Goal: Navigation & Orientation: Find specific page/section

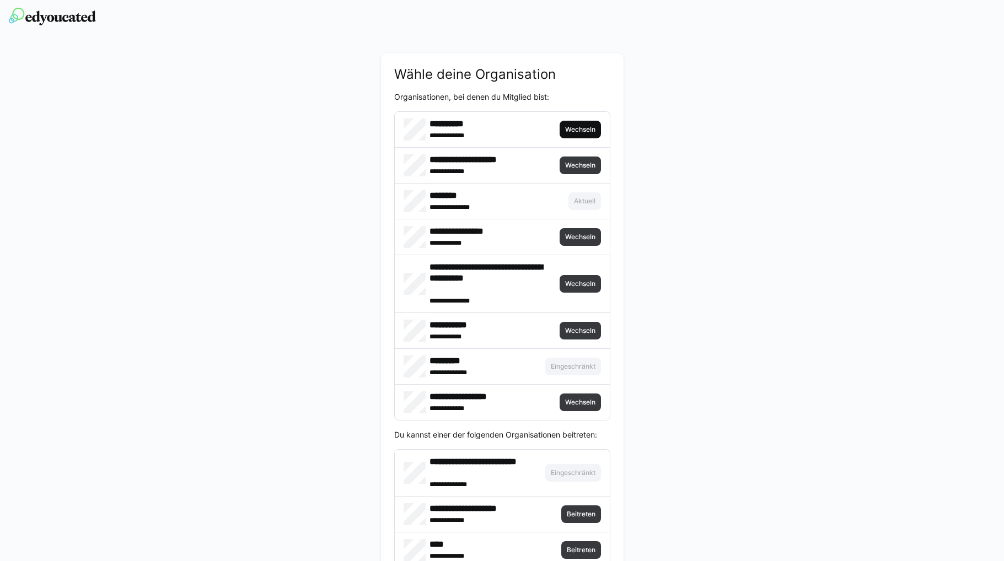
click at [577, 129] on span "Wechseln" at bounding box center [580, 129] width 33 height 9
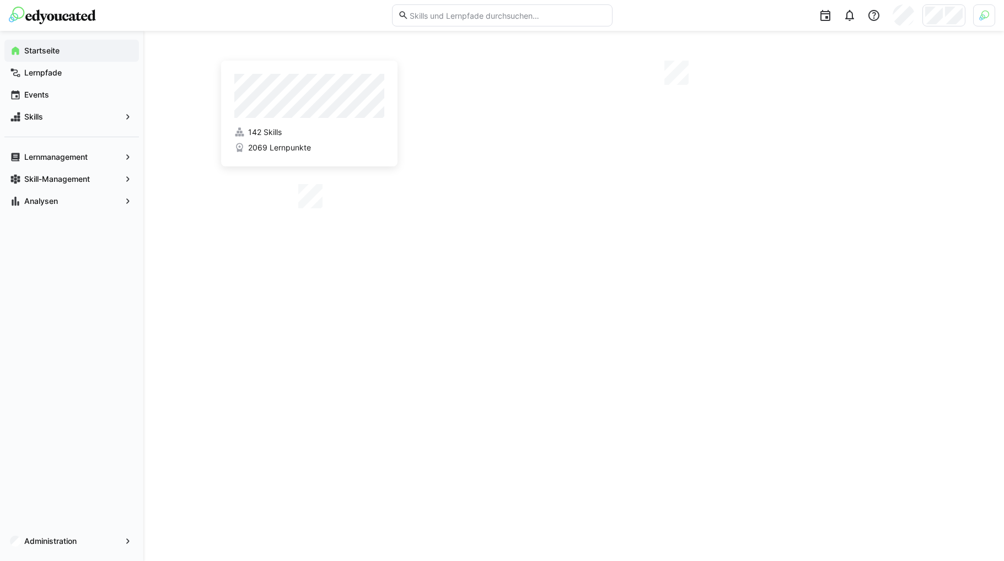
click at [982, 17] on img at bounding box center [984, 15] width 10 height 10
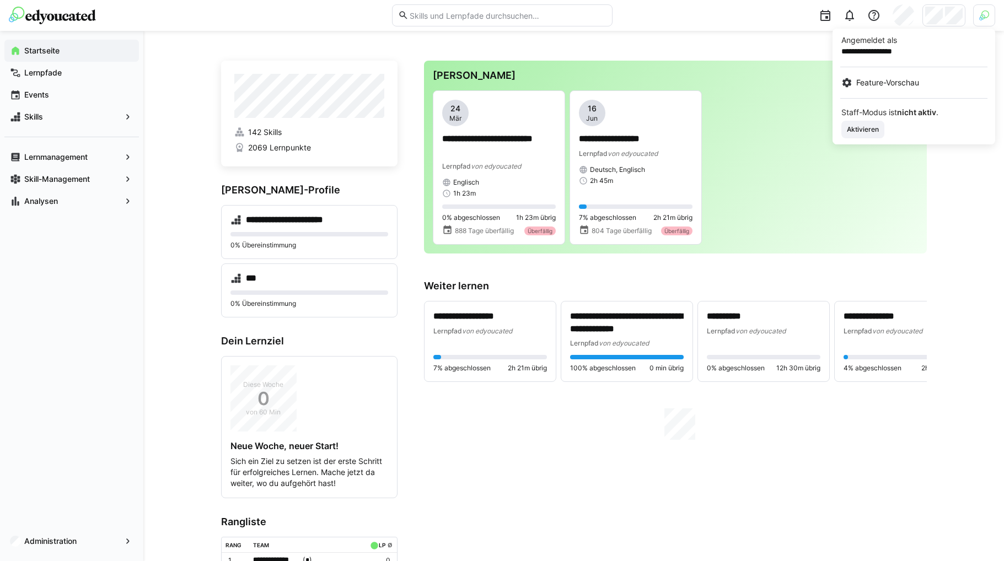
click at [943, 18] on div at bounding box center [502, 280] width 1004 height 561
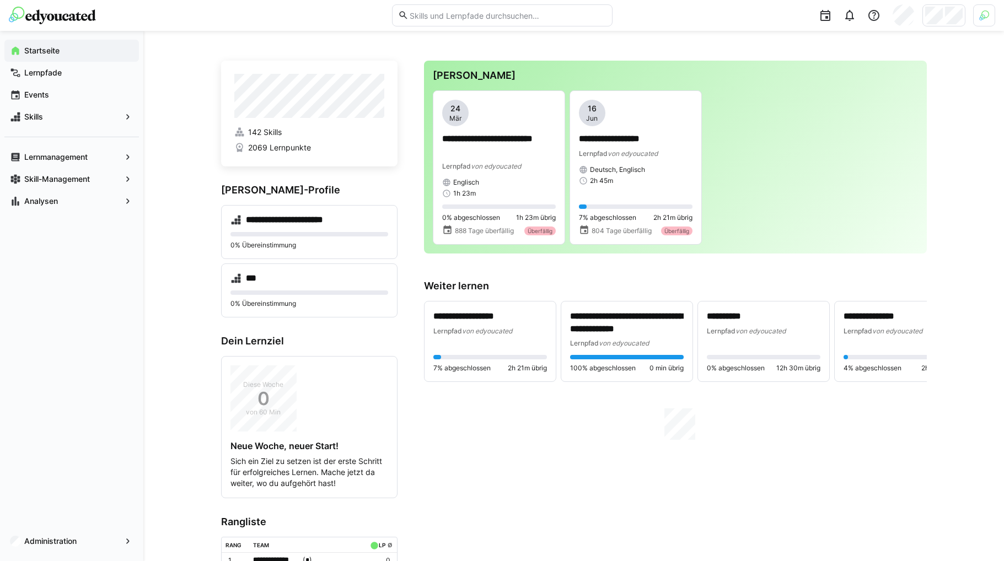
click at [943, 18] on div at bounding box center [943, 15] width 43 height 22
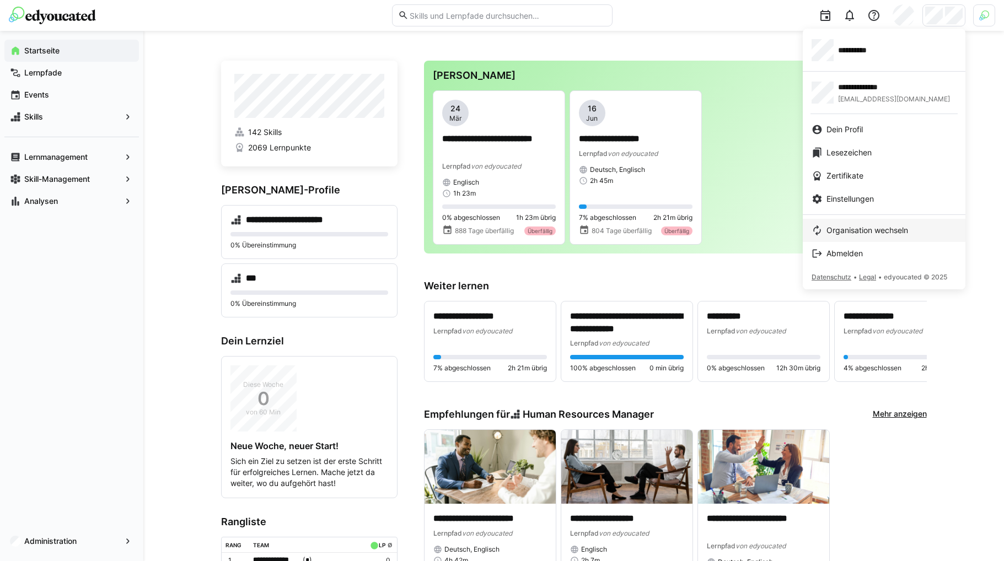
click at [855, 231] on span "Organisation wechseln" at bounding box center [867, 230] width 82 height 11
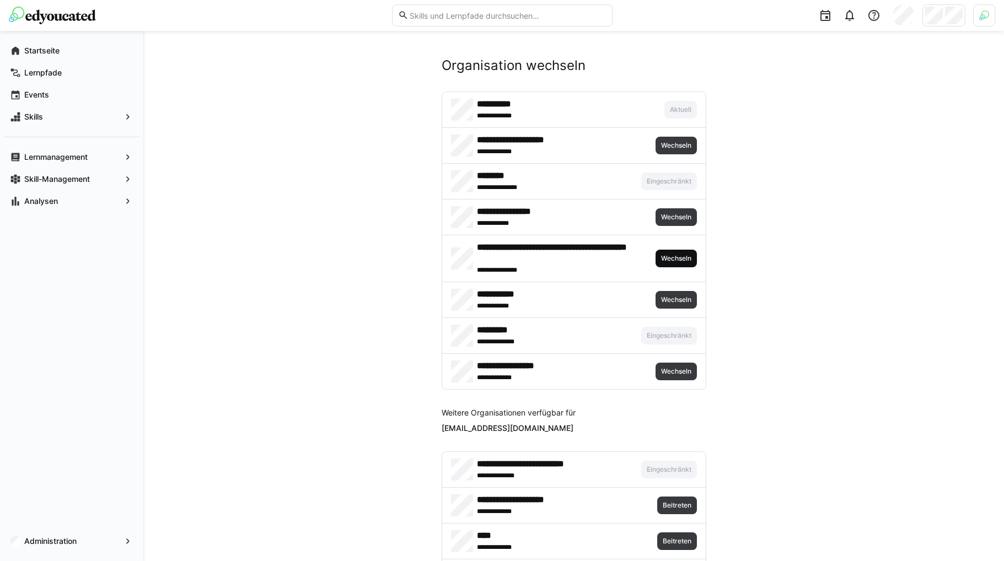
click at [676, 252] on span "Wechseln" at bounding box center [675, 259] width 41 height 18
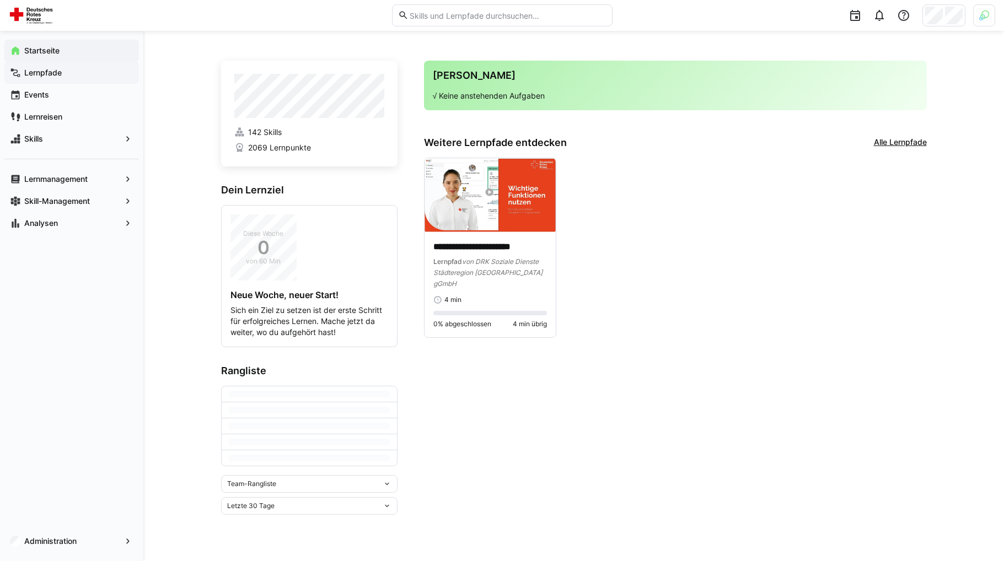
click at [85, 72] on span "Lernpfade" at bounding box center [78, 72] width 111 height 11
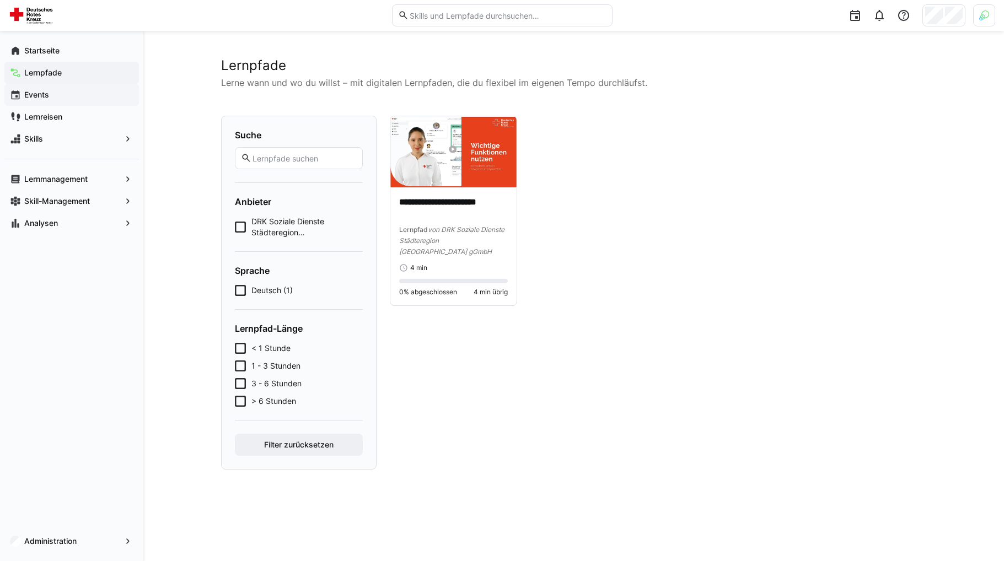
click at [84, 103] on div "Events" at bounding box center [71, 95] width 134 height 22
click at [68, 99] on span "Events" at bounding box center [78, 94] width 111 height 11
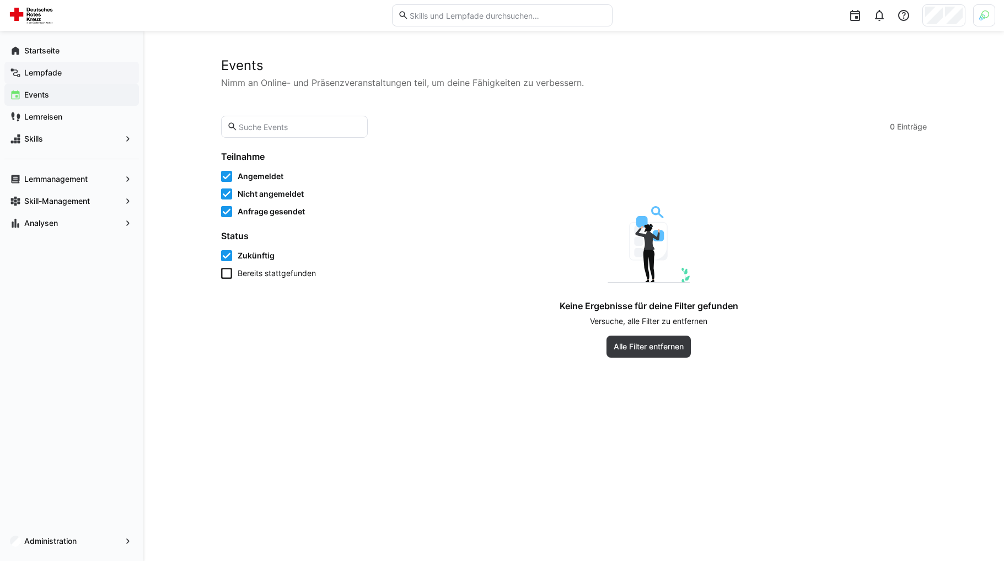
click at [67, 79] on div "Lernpfade" at bounding box center [71, 73] width 134 height 22
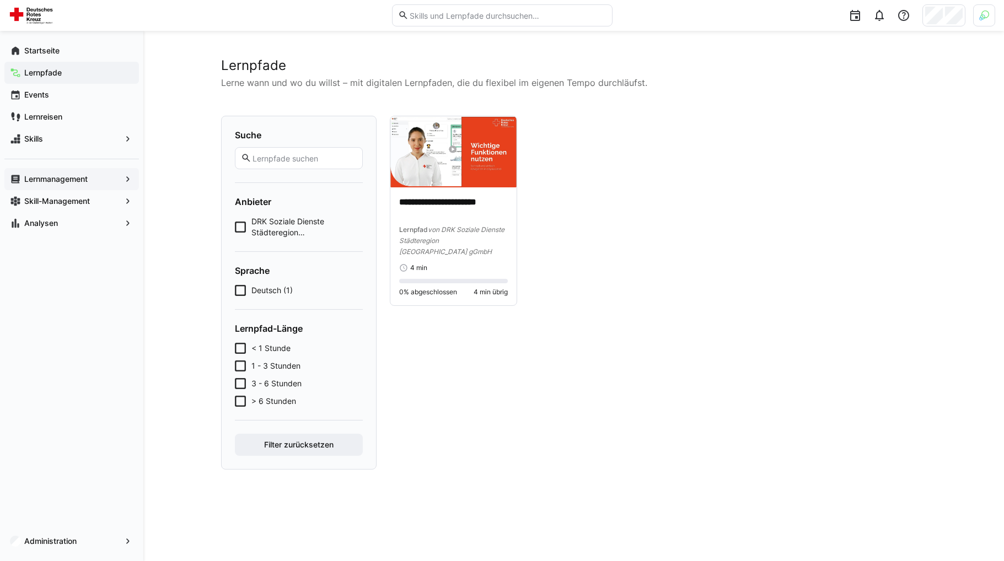
click at [0, 0] on app-navigation-label "Lernmanagement" at bounding box center [0, 0] width 0 height 0
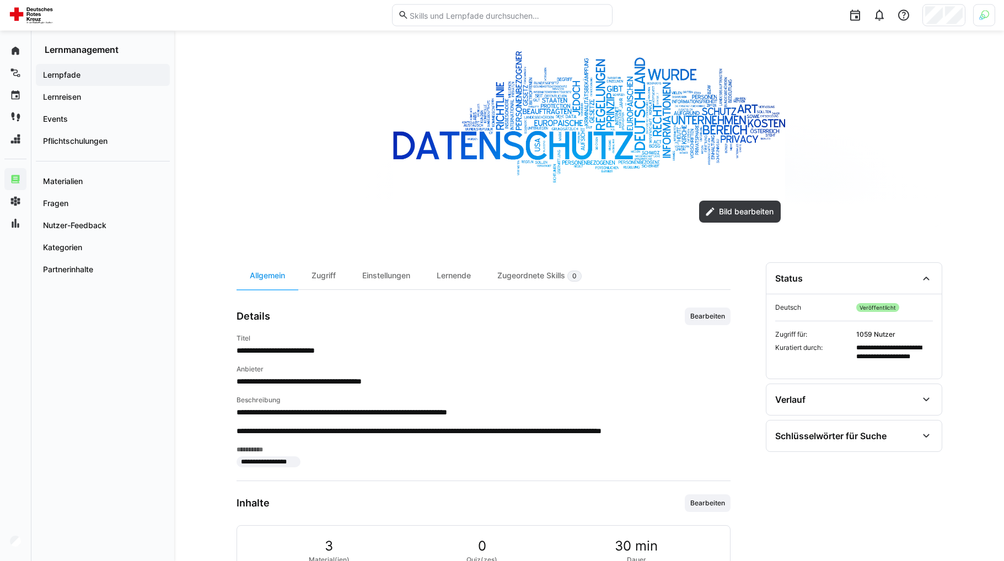
scroll to position [245, 0]
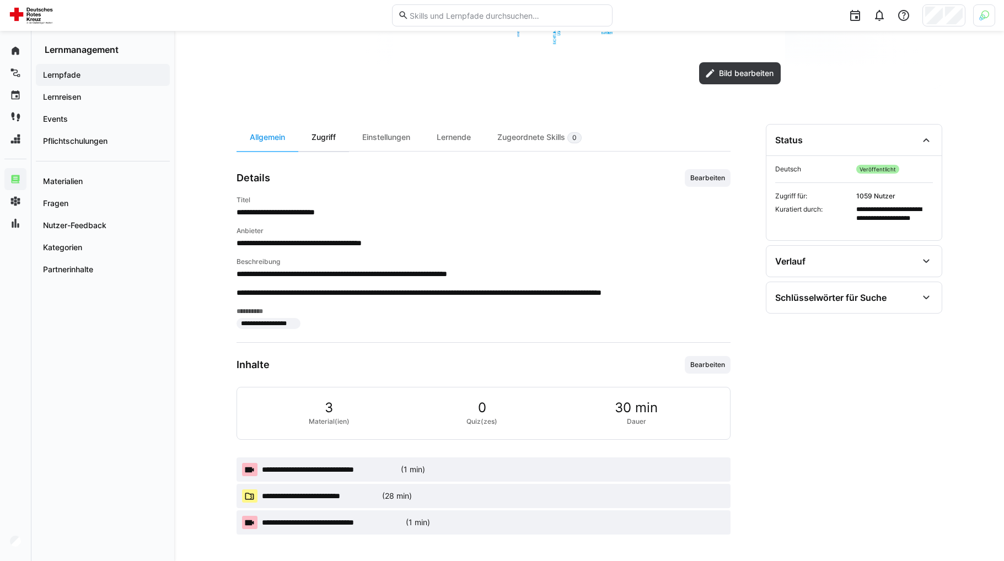
click at [320, 142] on div "Zugriff" at bounding box center [323, 137] width 51 height 27
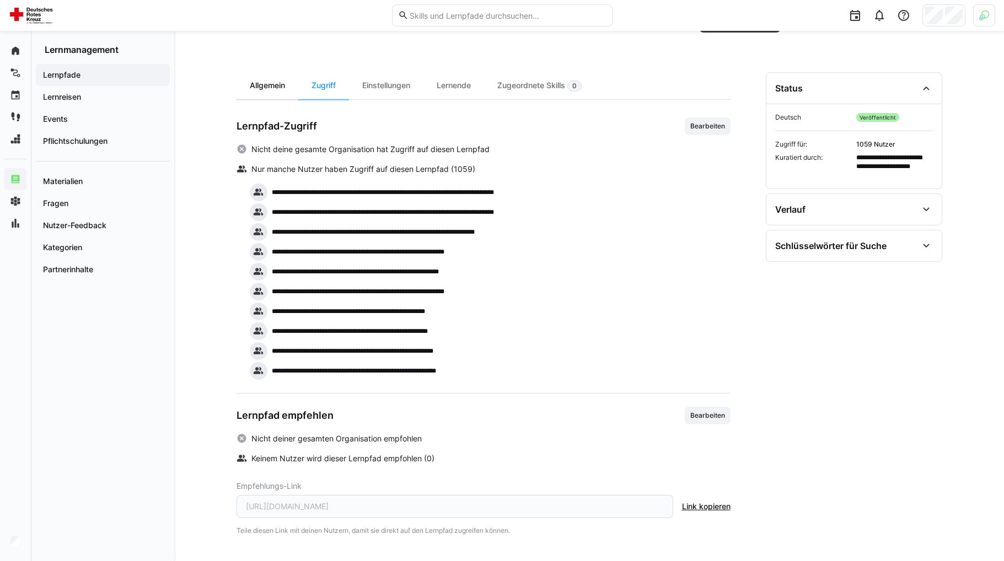
click at [278, 82] on div "Allgemein" at bounding box center [267, 85] width 62 height 27
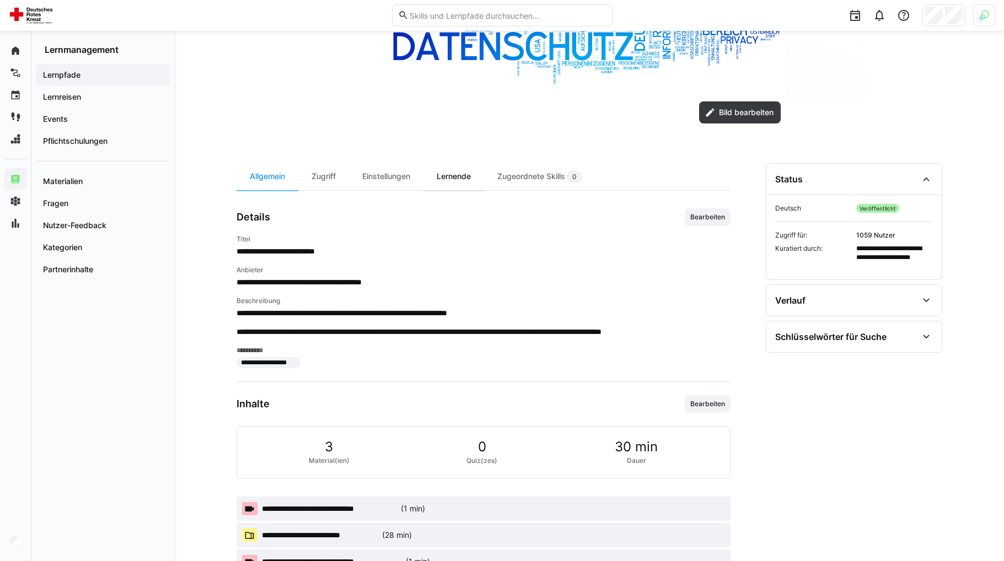
scroll to position [245, 0]
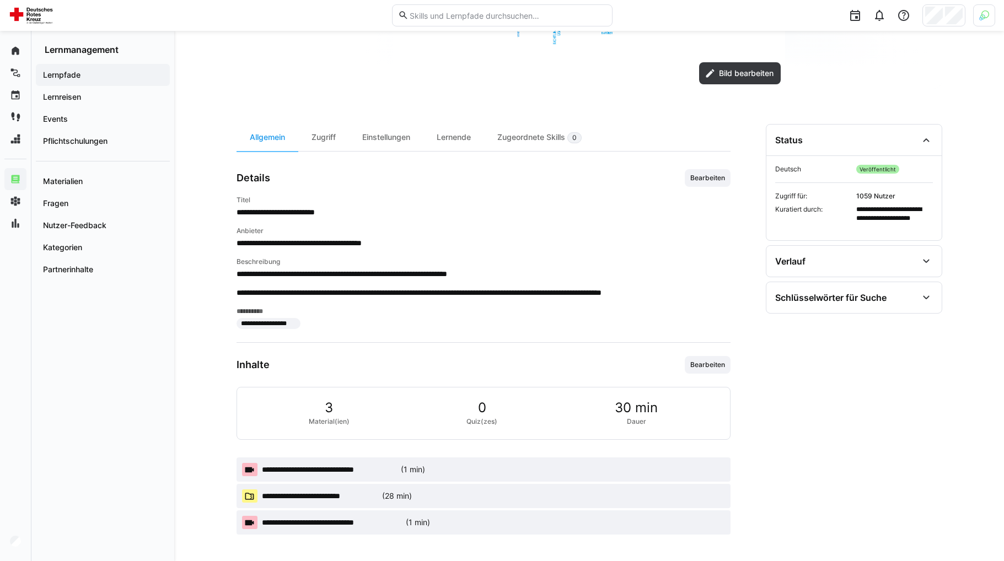
click at [344, 497] on span "**********" at bounding box center [320, 496] width 116 height 11
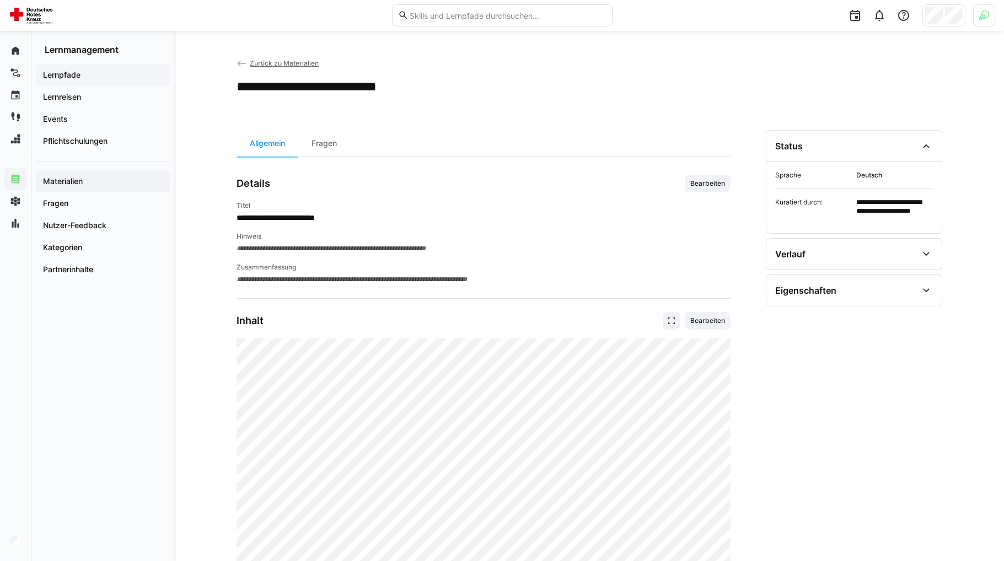
click at [85, 79] on span "Lernpfade" at bounding box center [102, 74] width 123 height 11
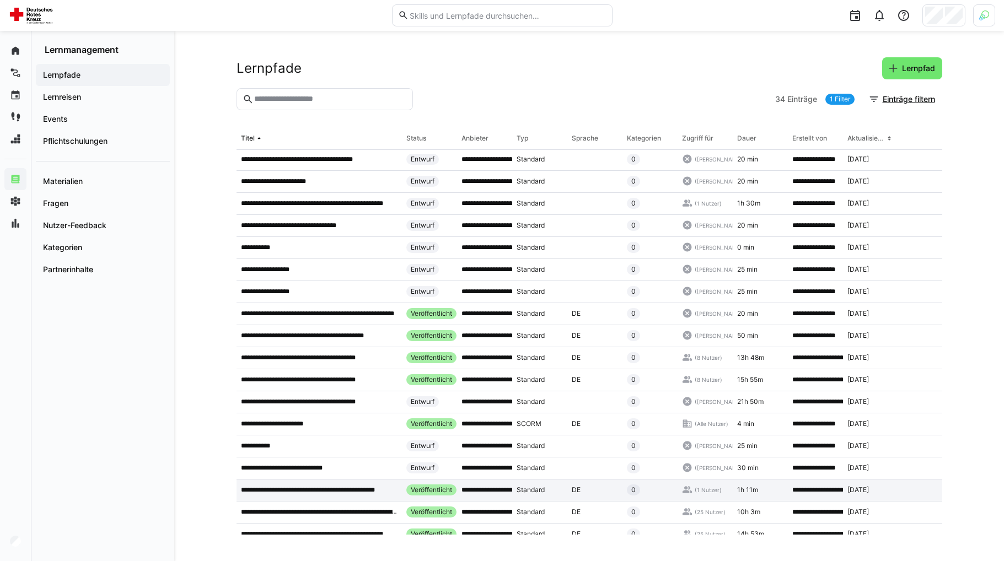
scroll to position [365, 0]
